Goal: Transaction & Acquisition: Purchase product/service

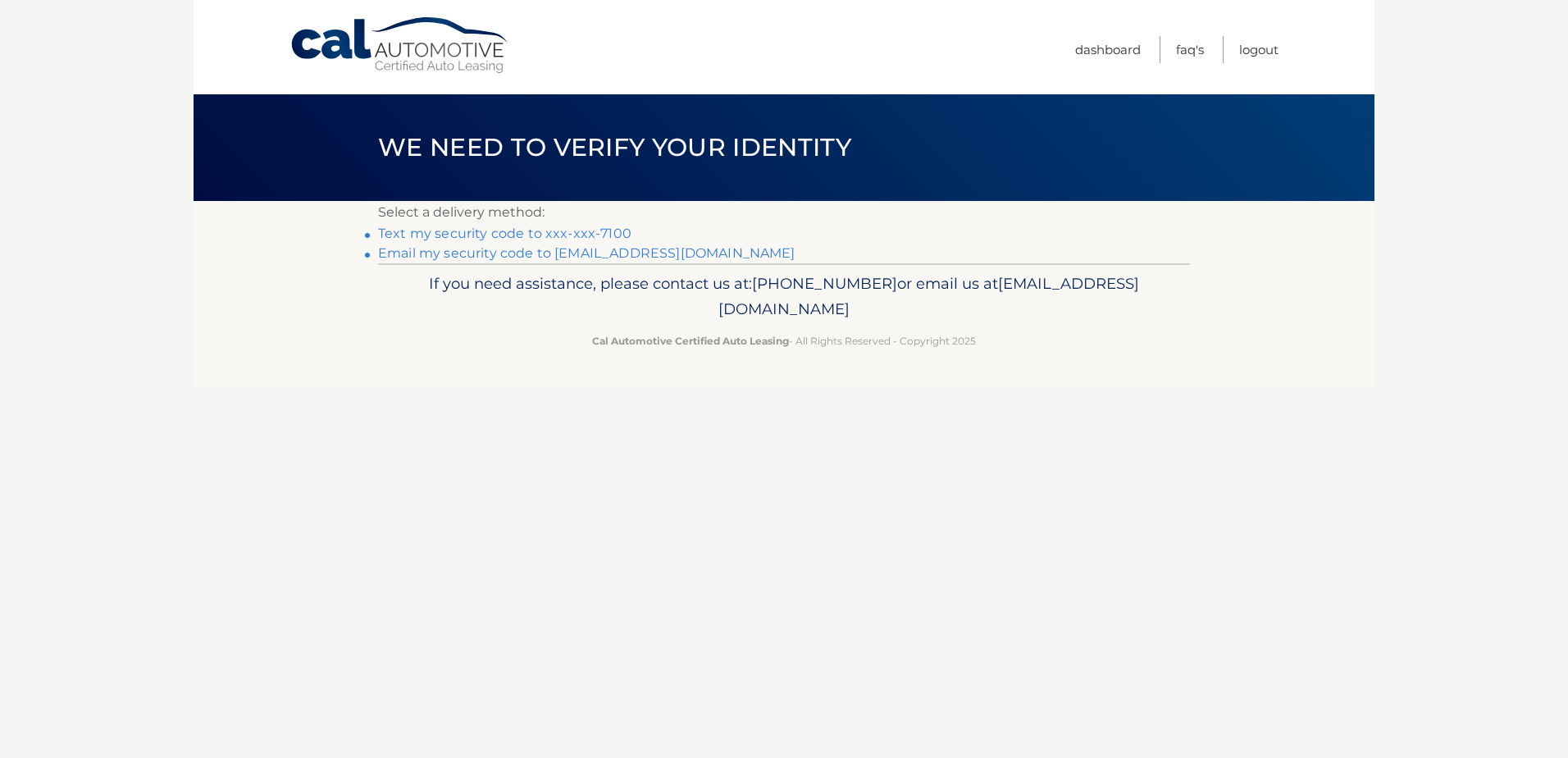
click at [532, 234] on link "Text my security code to xxx-xxx-7100" at bounding box center [504, 233] width 253 height 15
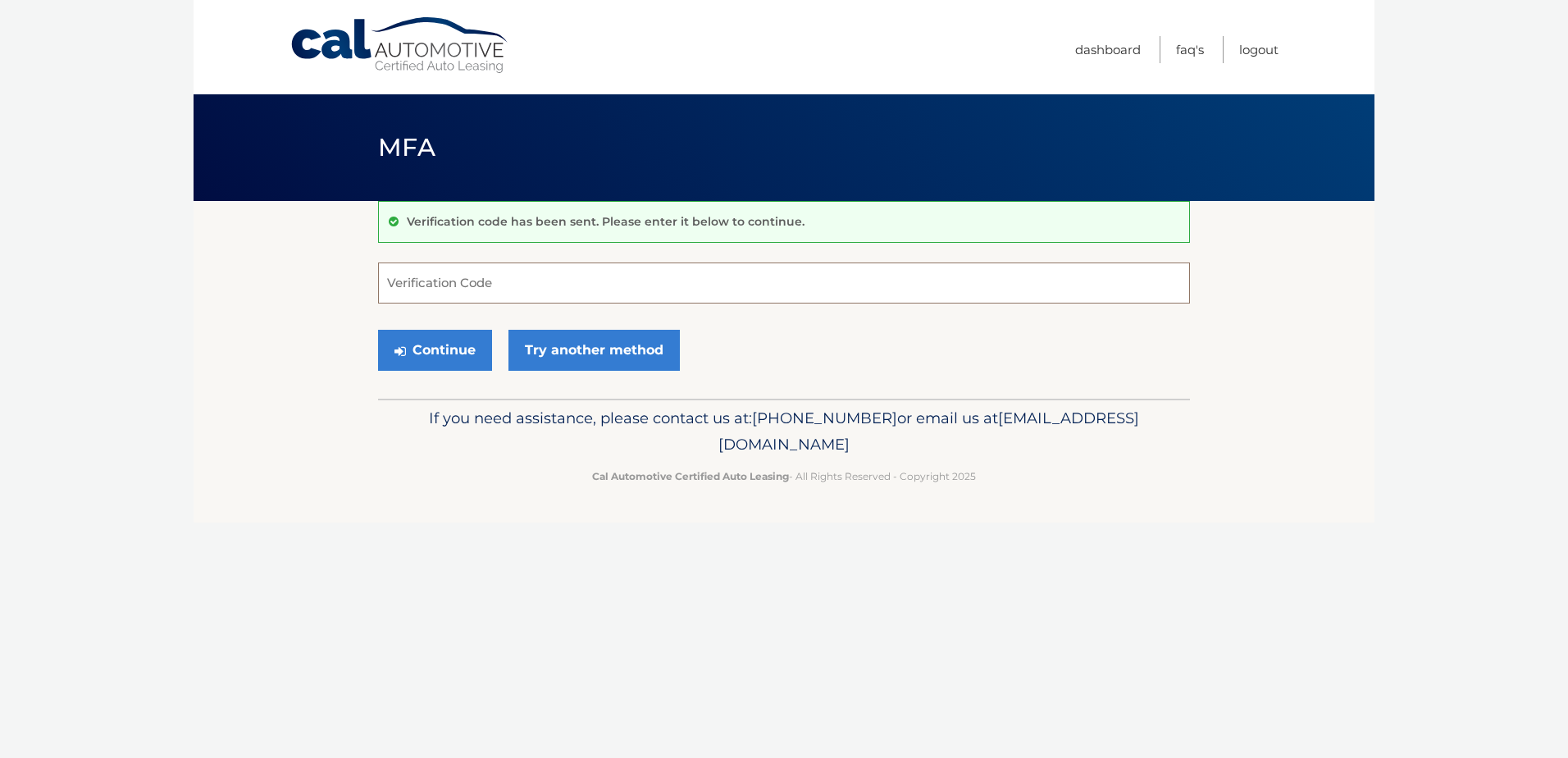
click at [464, 294] on input "Verification Code" at bounding box center [784, 283] width 812 height 41
type input "791772"
click at [448, 351] on button "Continue" at bounding box center [435, 350] width 114 height 41
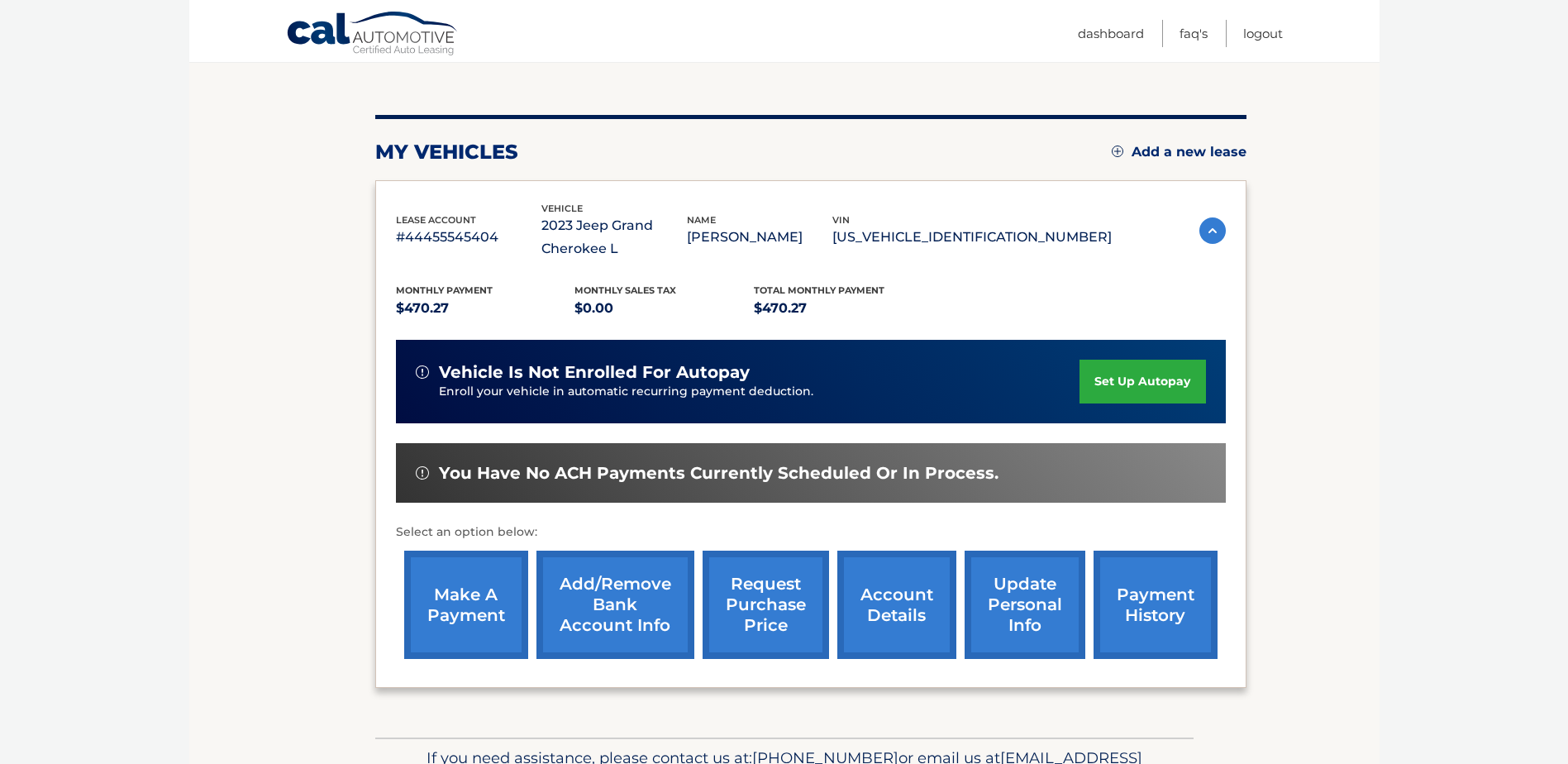
scroll to position [165, 0]
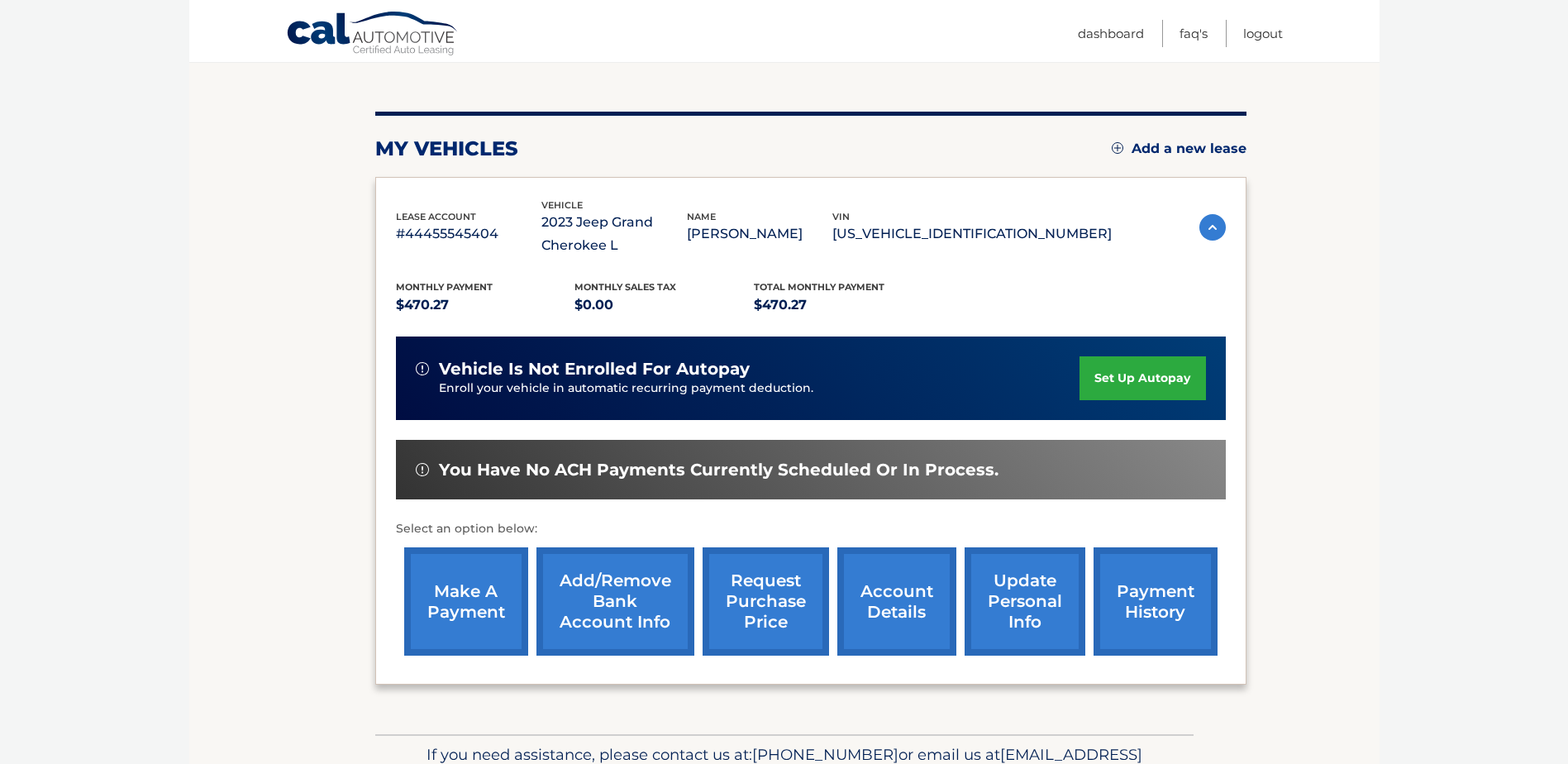
click at [491, 581] on link "make a payment" at bounding box center [466, 601] width 124 height 109
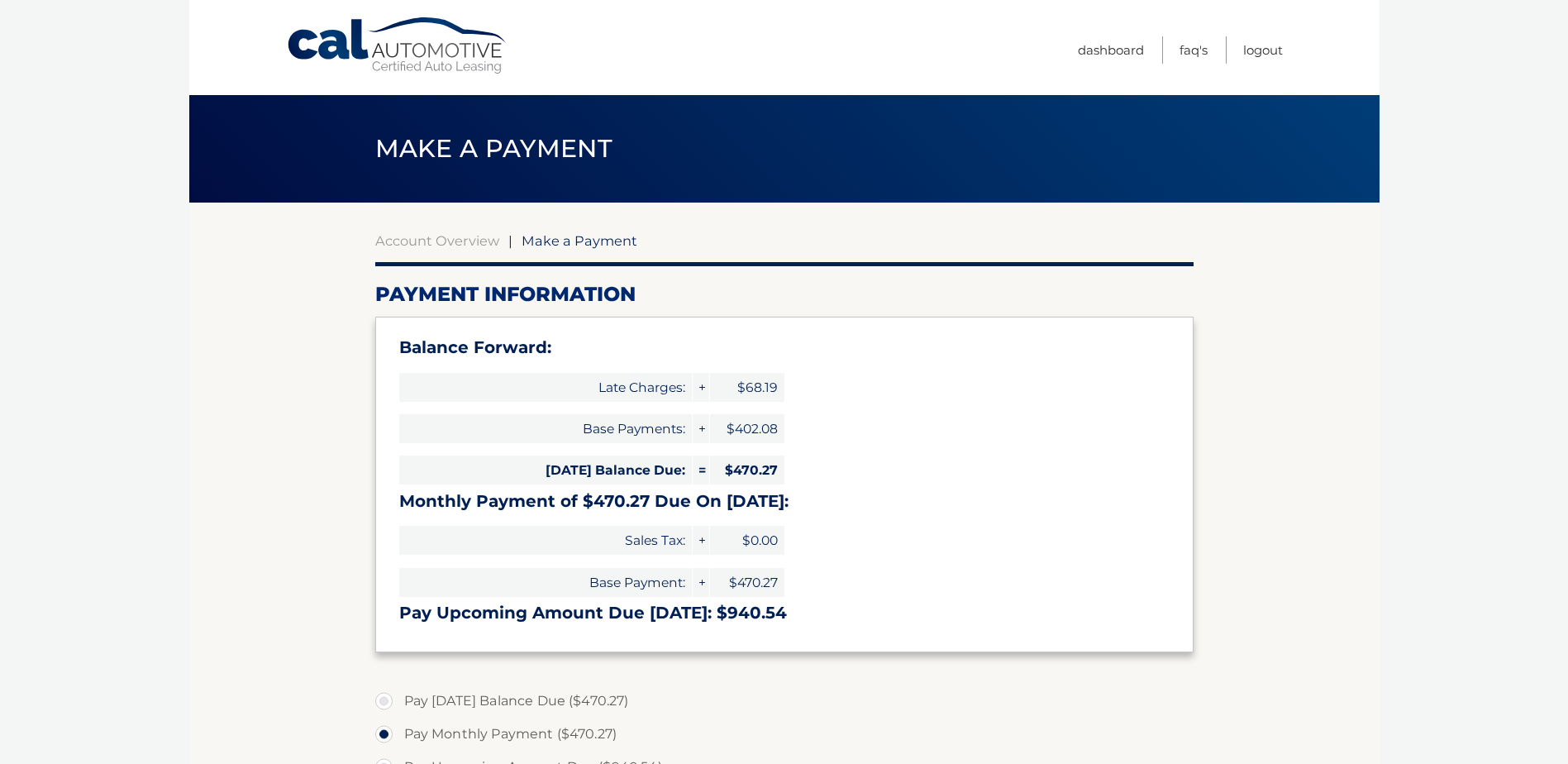
select select "M2ViZWViMjItZWY1Zi00ZjllLWFlZmMtNjM1YWJjZTYwM2Zk"
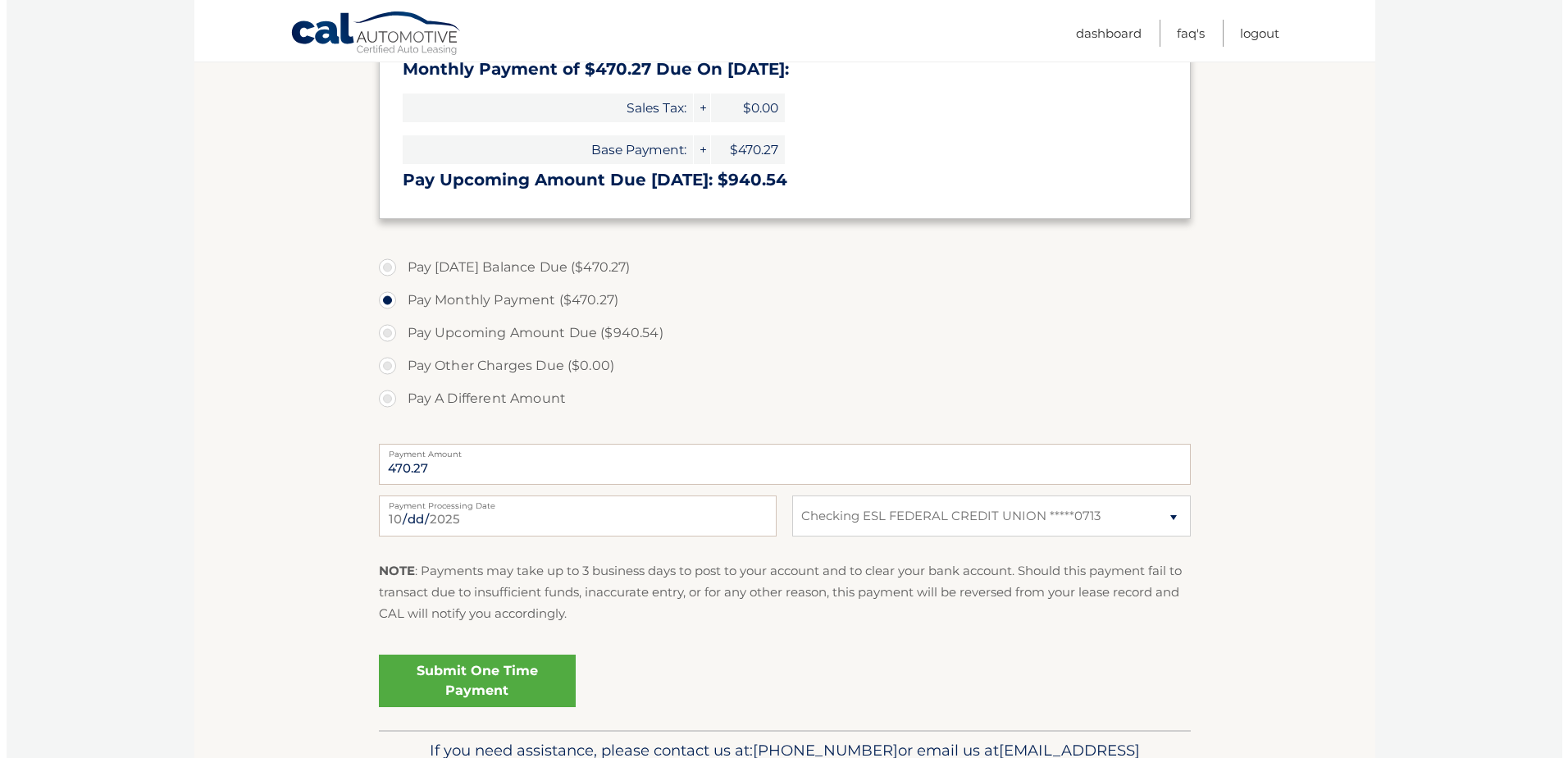
scroll to position [492, 0]
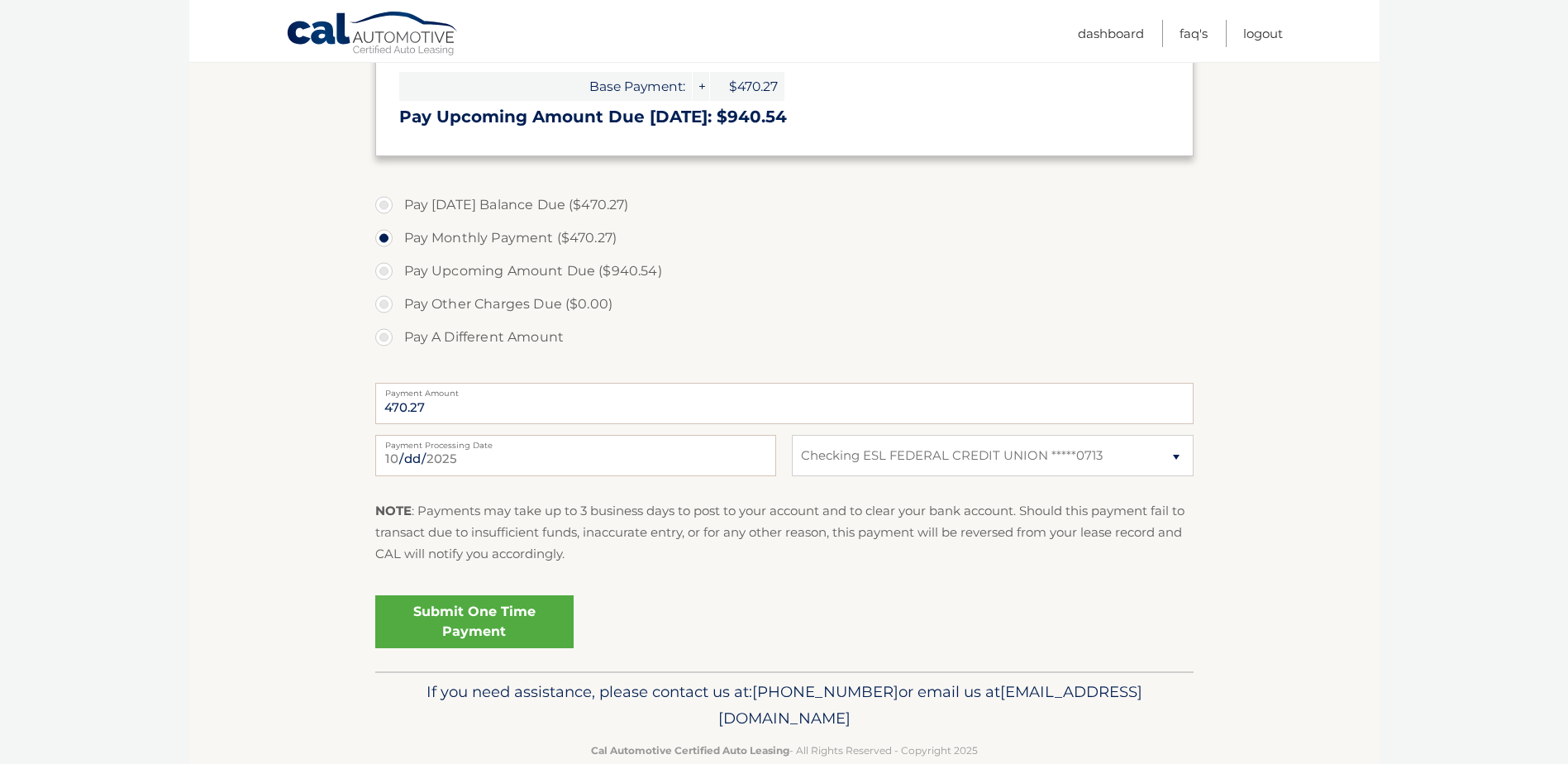
click at [514, 621] on link "Submit One Time Payment" at bounding box center [474, 621] width 198 height 53
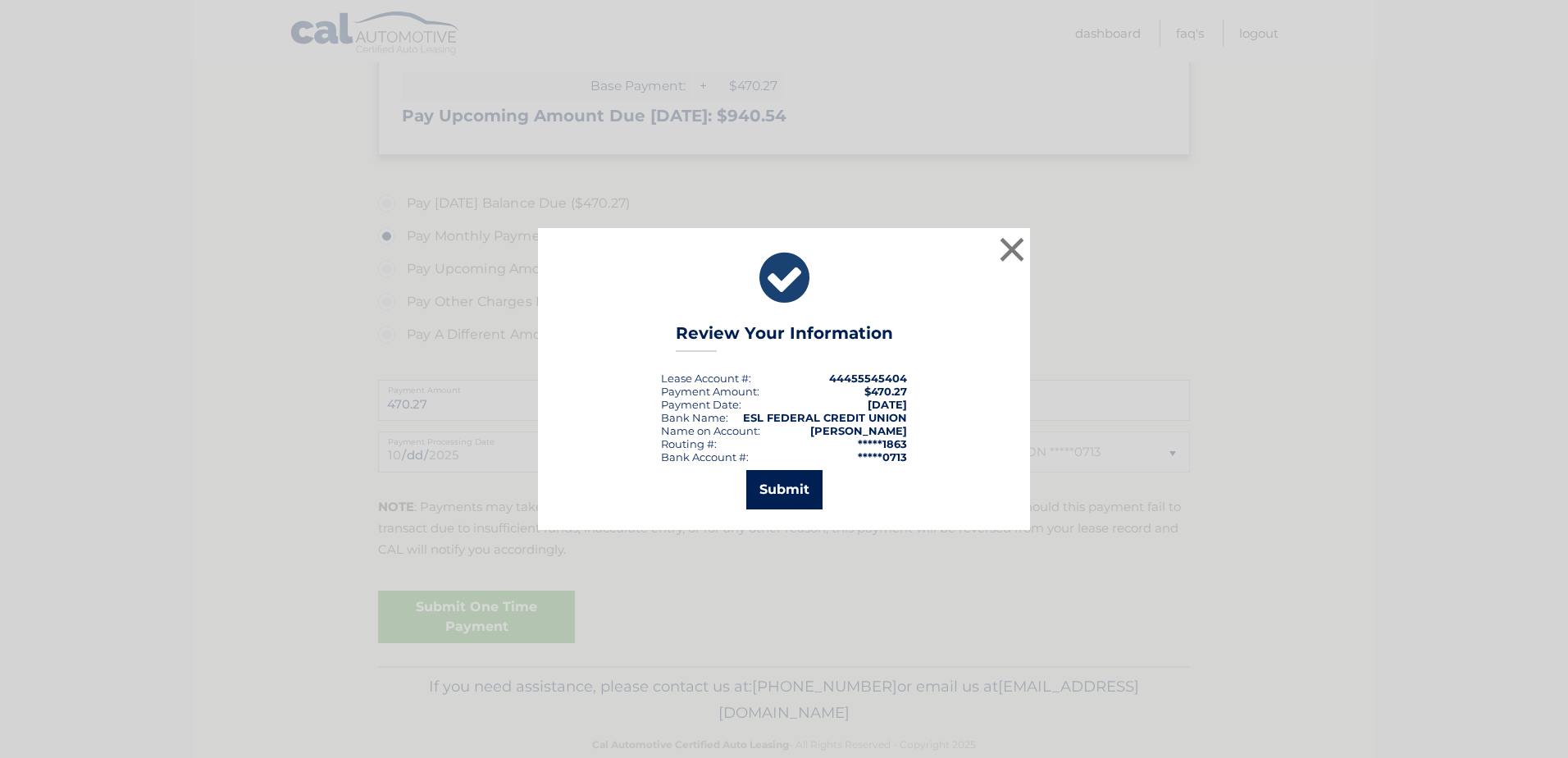
click at [783, 487] on button "Submit" at bounding box center [784, 489] width 76 height 39
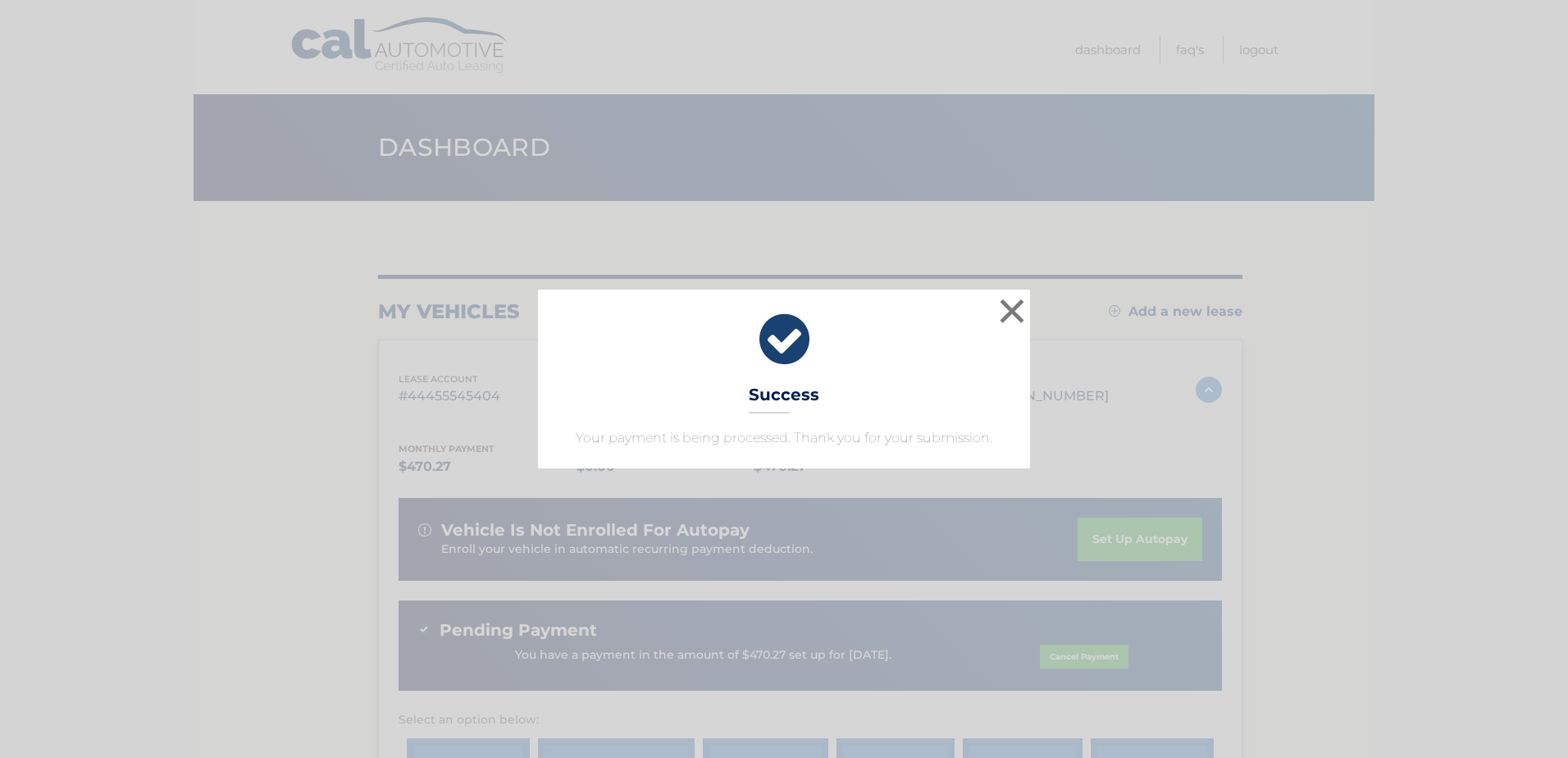
click at [175, 438] on div "× Success Your payment is being processed. Thank you for your submission." at bounding box center [784, 378] width 1554 height 179
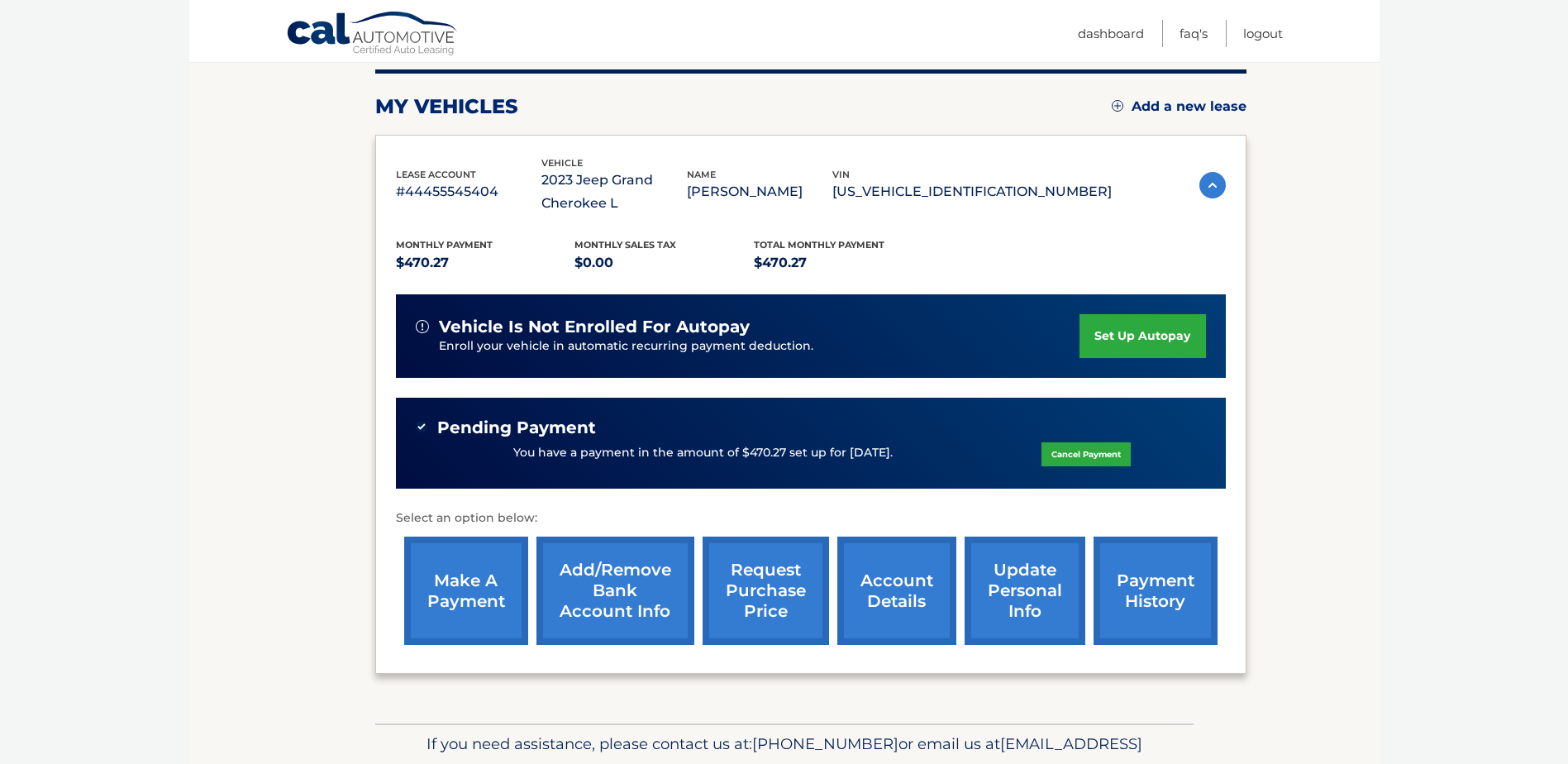
scroll to position [248, 0]
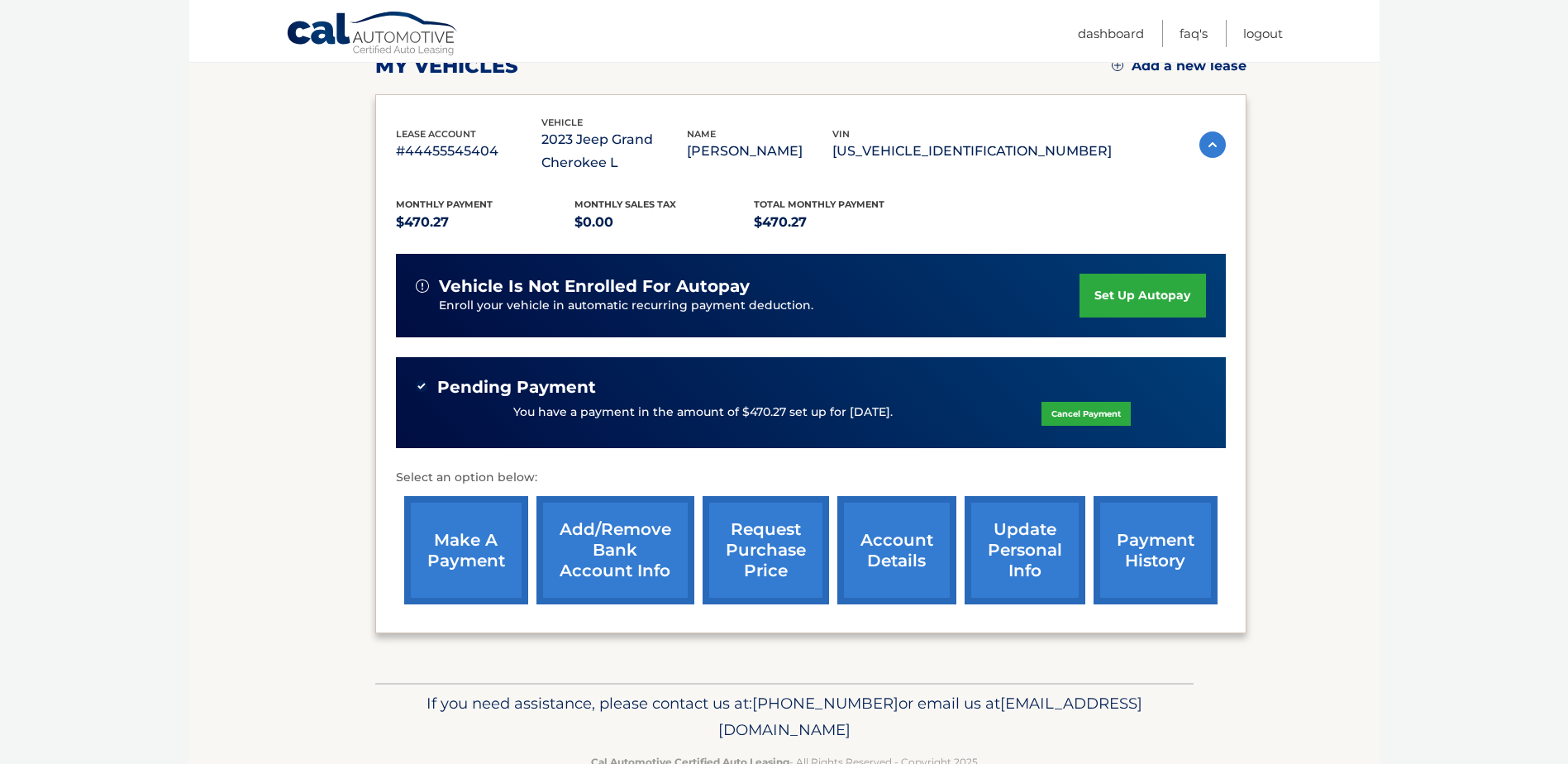
click at [1157, 532] on link "payment history" at bounding box center [1155, 549] width 124 height 109
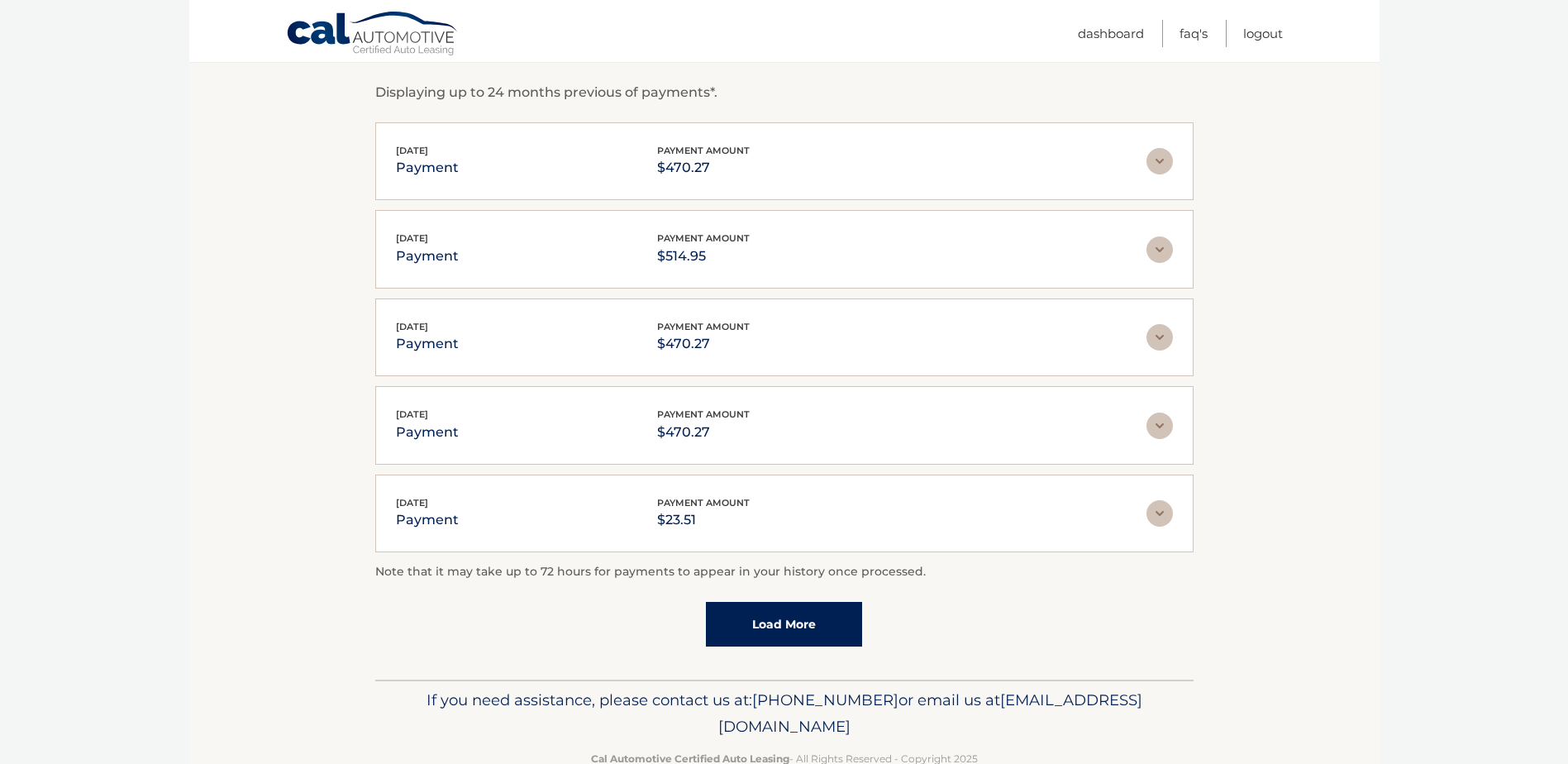
scroll to position [322, 0]
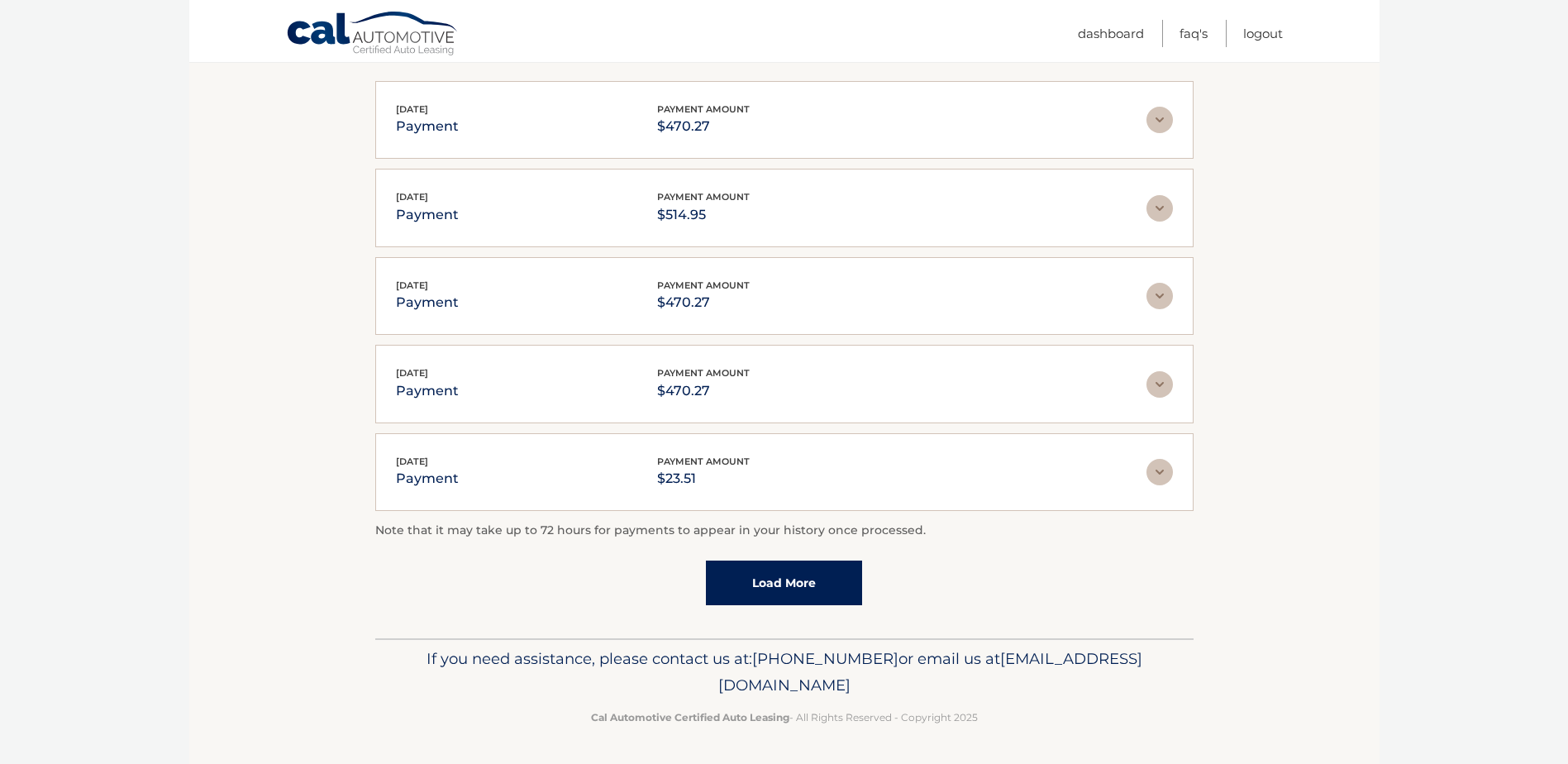
click at [806, 586] on link "Load More" at bounding box center [784, 583] width 156 height 44
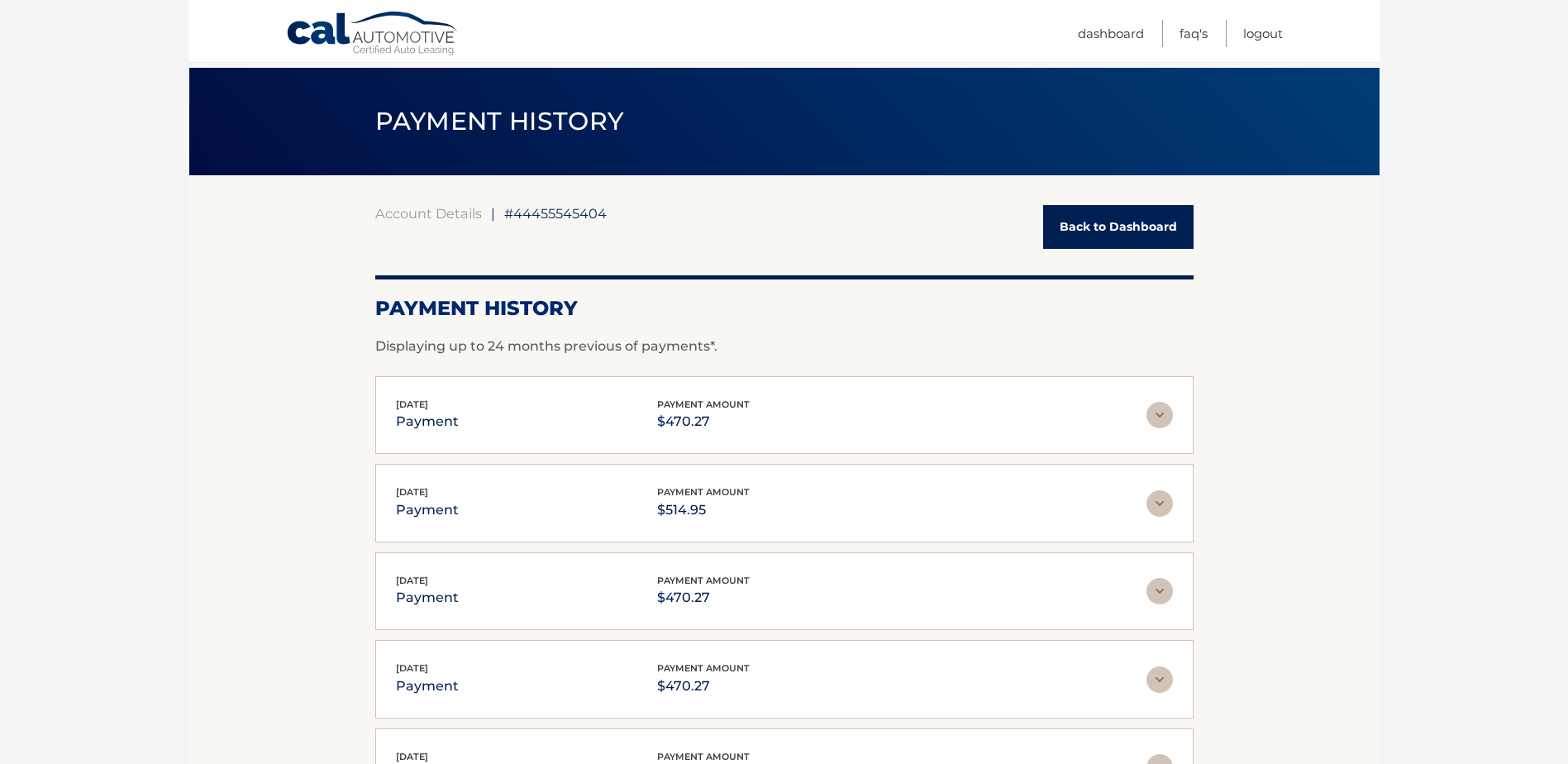
scroll to position [0, 0]
